Goal: Transaction & Acquisition: Purchase product/service

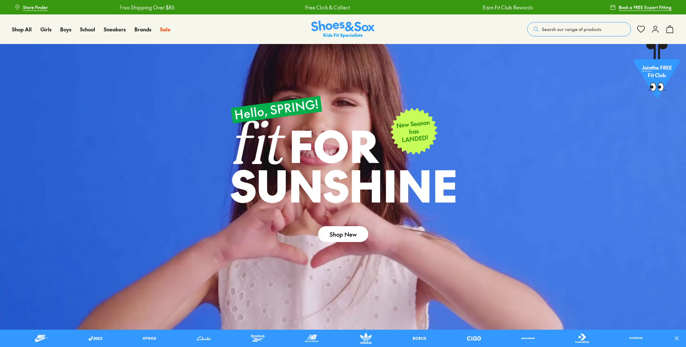
click at [555, 29] on span "Search our range of products" at bounding box center [571, 29] width 59 height 6
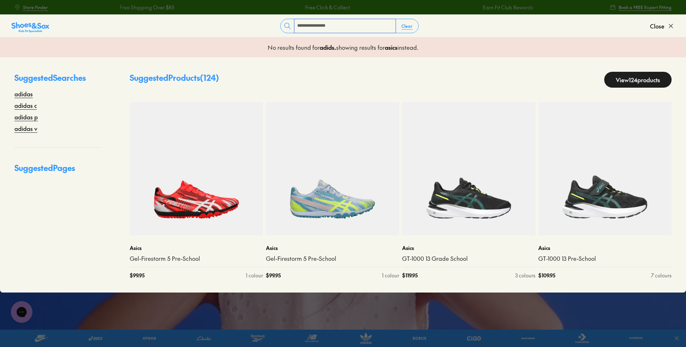
type input "**********"
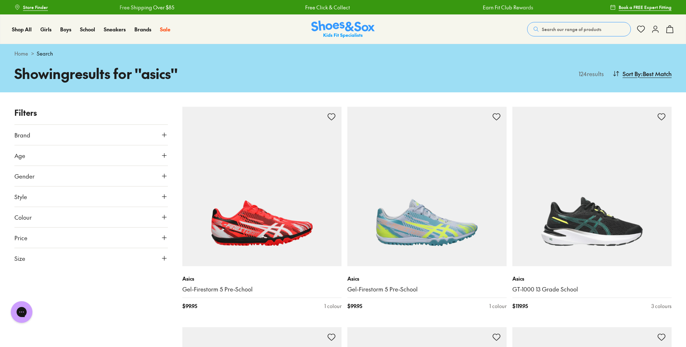
click at [165, 136] on icon at bounding box center [164, 134] width 7 height 7
click at [339, 26] on img at bounding box center [342, 30] width 63 height 18
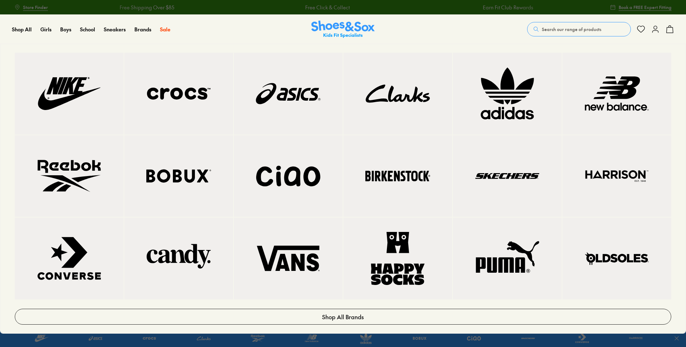
click at [513, 93] on img at bounding box center [507, 93] width 80 height 53
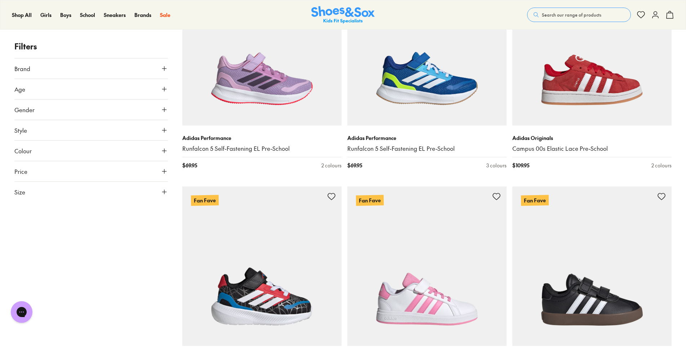
scroll to position [1730, 0]
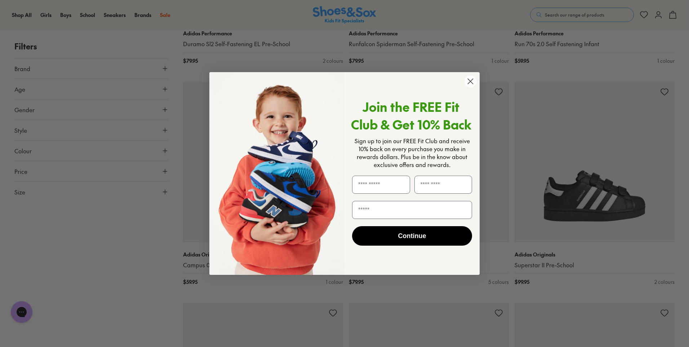
scroll to position [2494, 0]
click at [469, 81] on circle "Close dialog" at bounding box center [471, 81] width 12 height 12
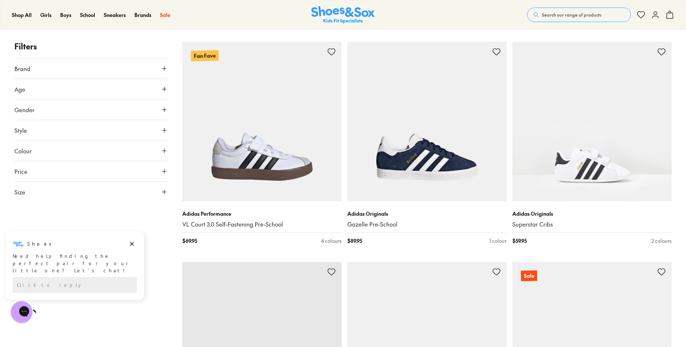
scroll to position [4289, 0]
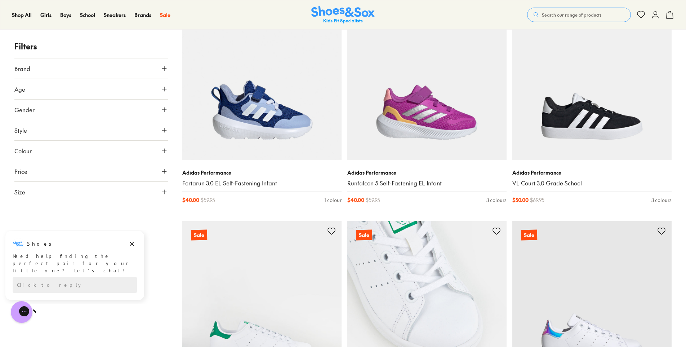
scroll to position [6307, 0]
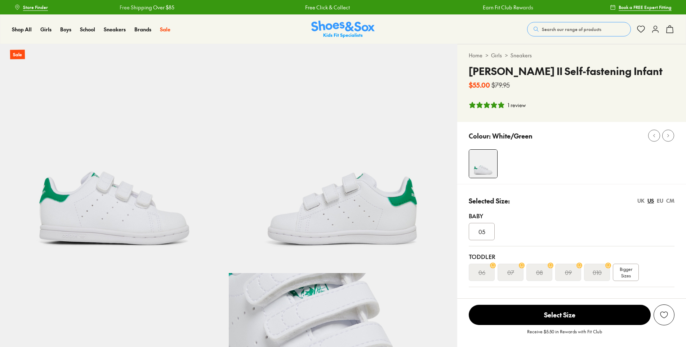
select select "*"
